Goal: Navigation & Orientation: Find specific page/section

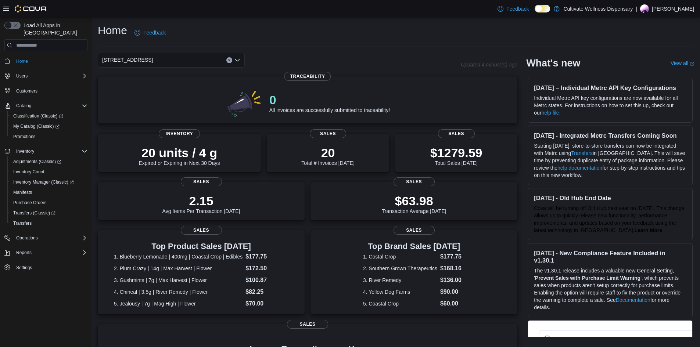
click at [214, 65] on div "[STREET_ADDRESS] Combo box. Selected. [STREET_ADDRESS]. Press Backspace to dele…" at bounding box center [171, 60] width 147 height 15
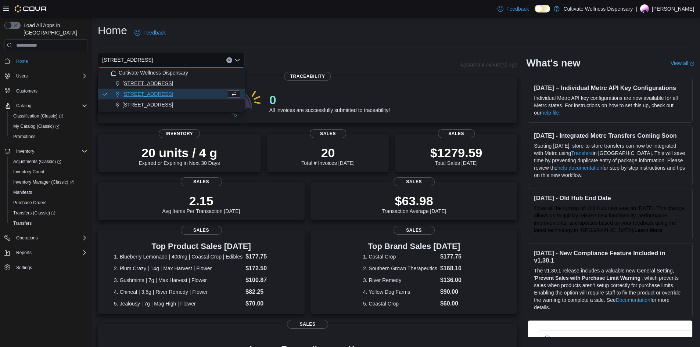
click at [173, 84] on span "[STREET_ADDRESS]" at bounding box center [147, 83] width 51 height 7
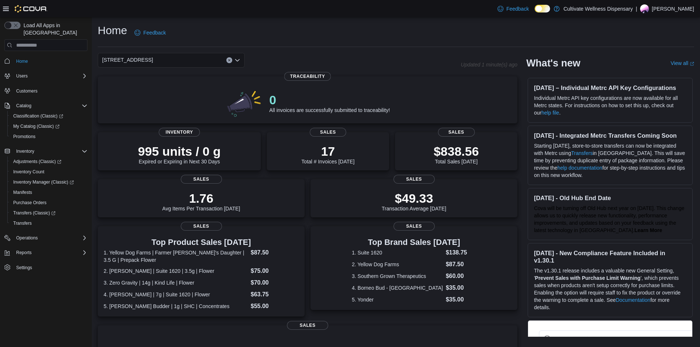
click at [197, 61] on div "[STREET_ADDRESS] Combo box. Selected. [STREET_ADDRESS]. Press Backspace to dele…" at bounding box center [171, 60] width 147 height 15
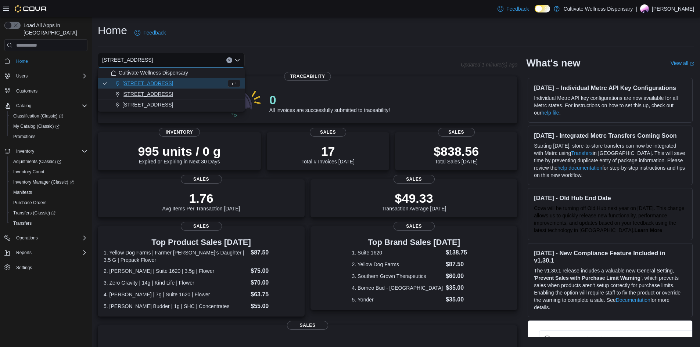
click at [173, 96] on span "[STREET_ADDRESS]" at bounding box center [147, 93] width 51 height 7
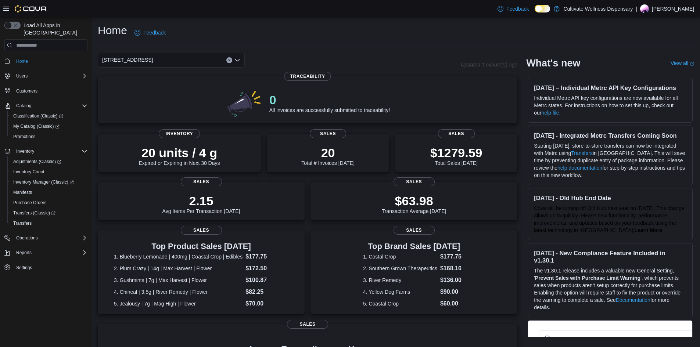
click at [204, 57] on div "[STREET_ADDRESS]" at bounding box center [171, 60] width 147 height 15
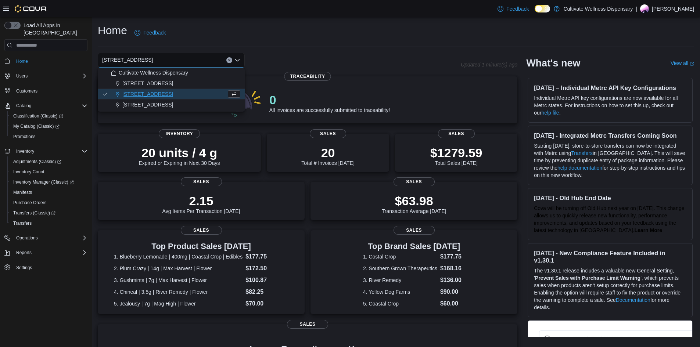
click at [173, 103] on span "[STREET_ADDRESS]" at bounding box center [147, 104] width 51 height 7
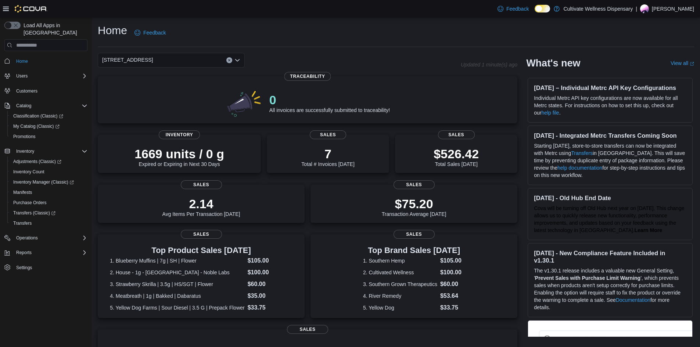
click at [199, 59] on div "[STREET_ADDRESS]" at bounding box center [171, 60] width 147 height 15
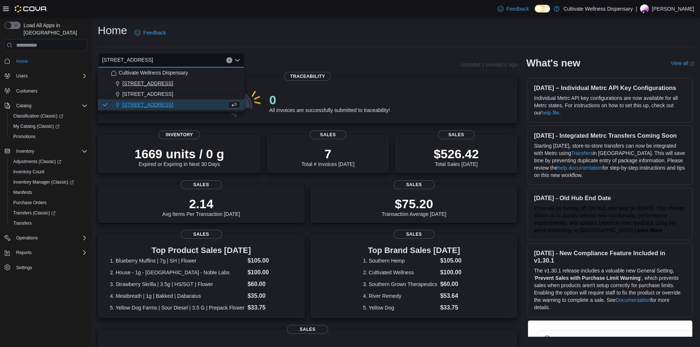
click at [173, 85] on span "[STREET_ADDRESS]" at bounding box center [147, 83] width 51 height 7
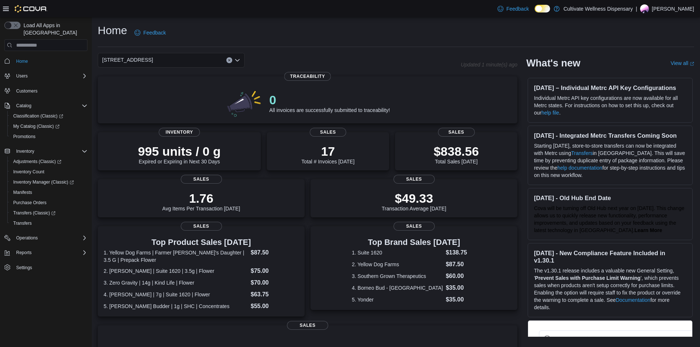
click at [195, 59] on div "[STREET_ADDRESS] Combo box. Selected. [STREET_ADDRESS]. Press Backspace to dele…" at bounding box center [171, 60] width 147 height 15
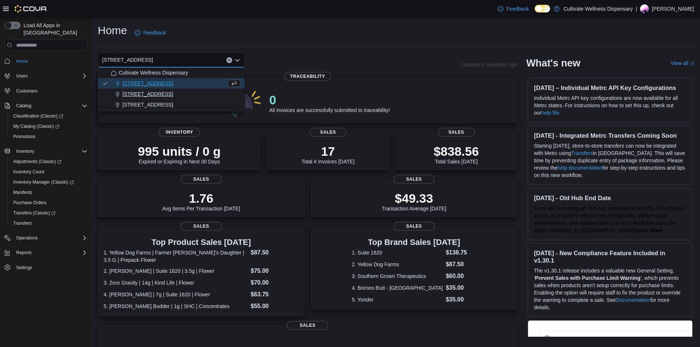
click at [173, 90] on span "[STREET_ADDRESS]" at bounding box center [147, 93] width 51 height 7
